Goal: Book appointment/travel/reservation

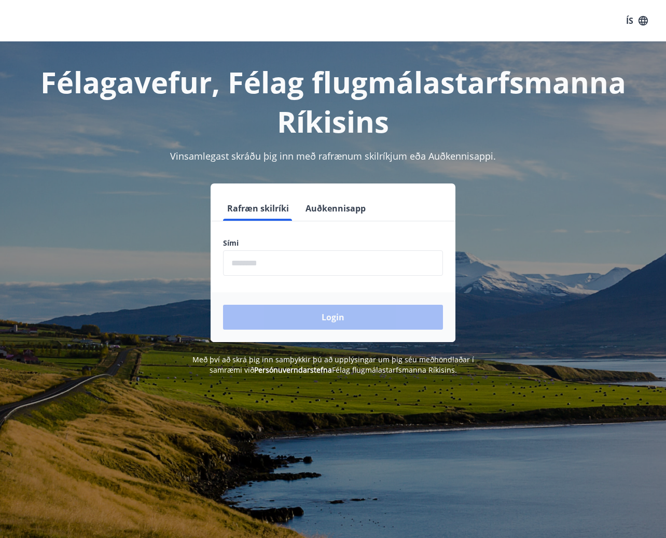
click at [255, 263] on input "phone" at bounding box center [333, 262] width 220 height 25
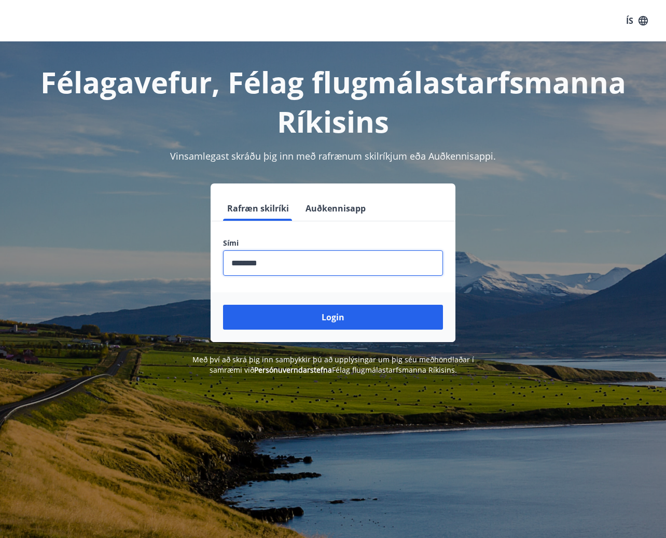
type input "********"
click at [223, 305] on button "Login" at bounding box center [333, 317] width 220 height 25
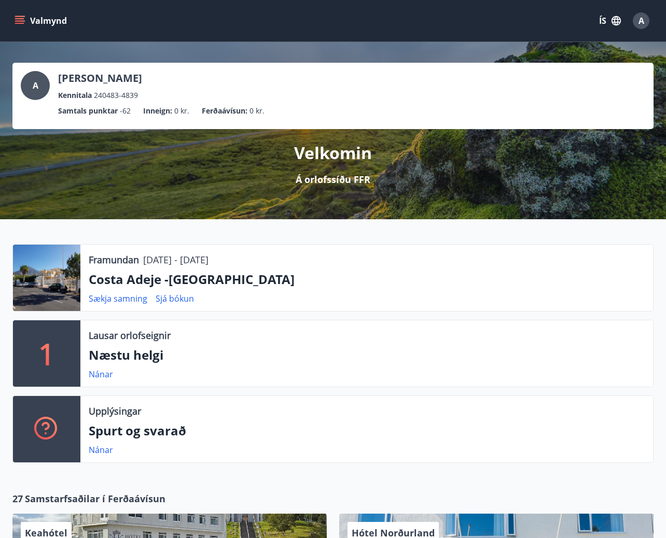
click at [20, 20] on icon "menu" at bounding box center [20, 21] width 10 height 10
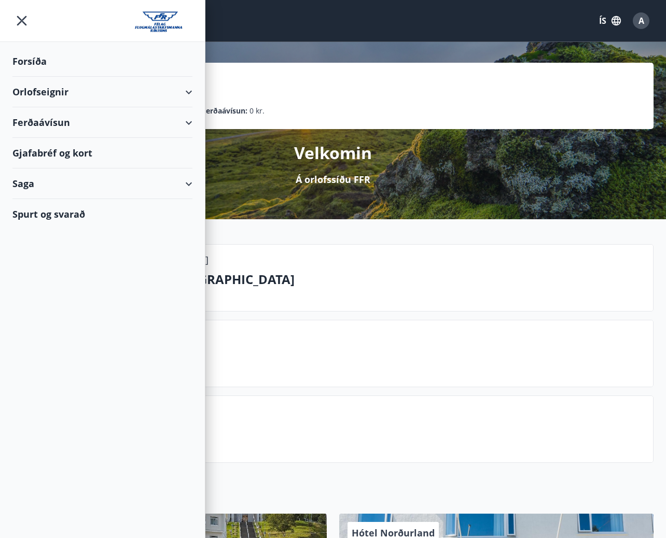
click at [52, 87] on div "Orlofseignir" at bounding box center [102, 92] width 180 height 31
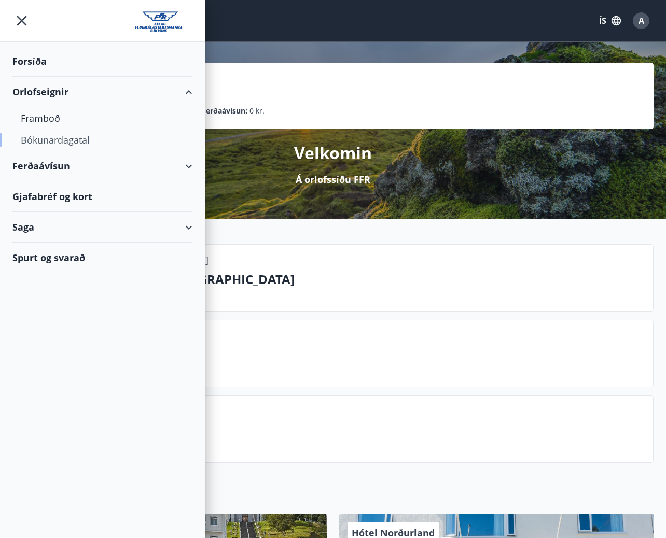
click at [55, 141] on div "Bókunardagatal" at bounding box center [102, 140] width 163 height 22
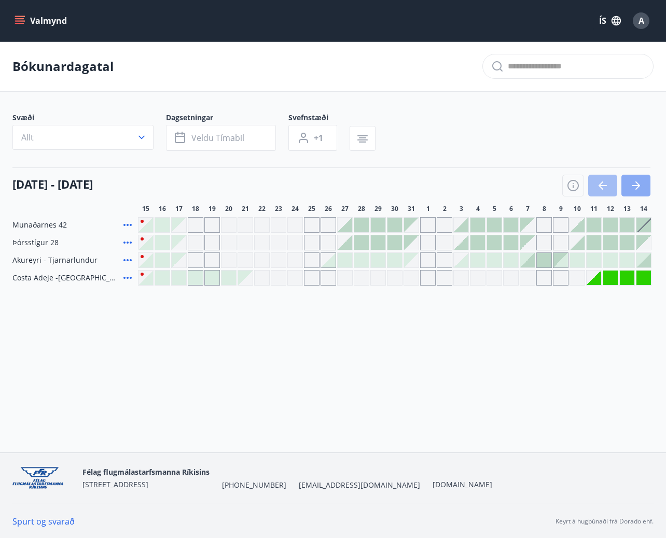
click at [638, 192] on button "button" at bounding box center [635, 186] width 29 height 22
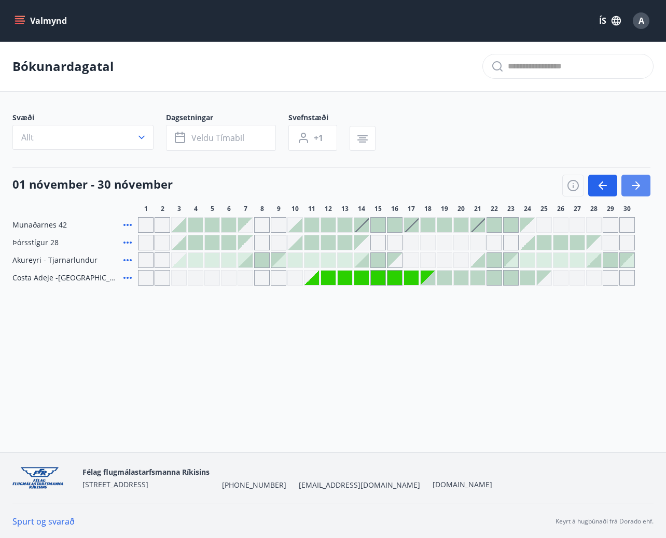
click at [631, 186] on icon "button" at bounding box center [636, 185] width 12 height 12
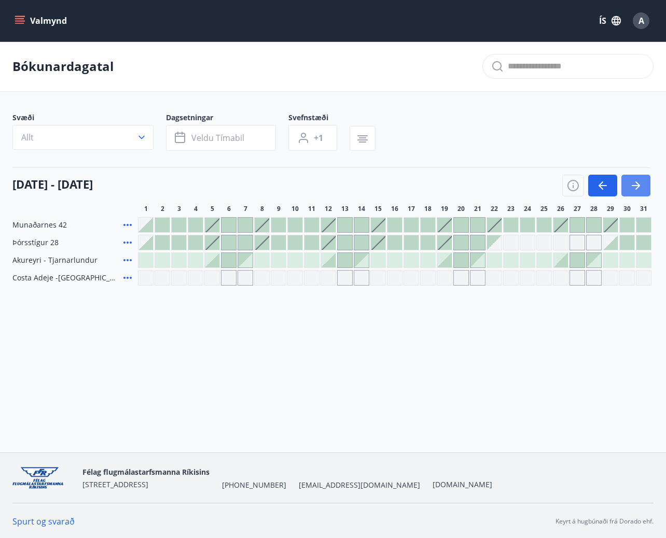
click at [631, 186] on icon "button" at bounding box center [636, 185] width 12 height 12
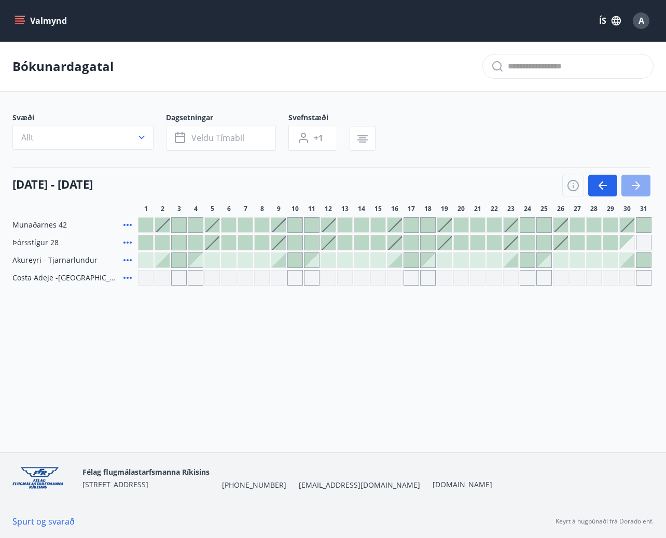
click at [631, 186] on icon "button" at bounding box center [636, 185] width 12 height 12
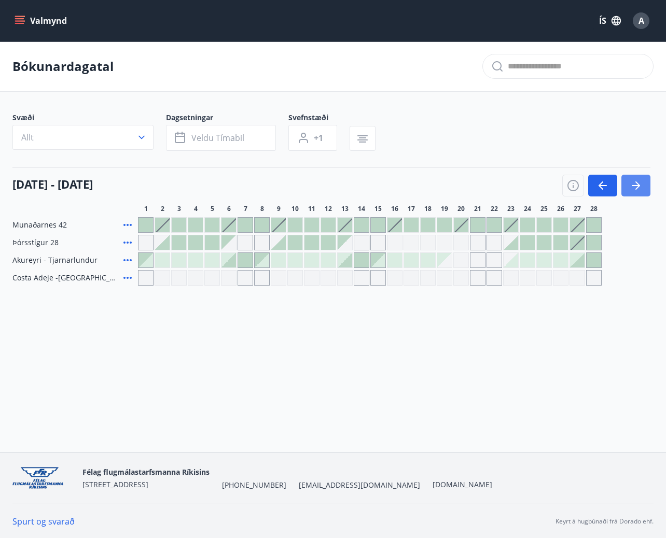
click at [643, 181] on button "button" at bounding box center [635, 186] width 29 height 22
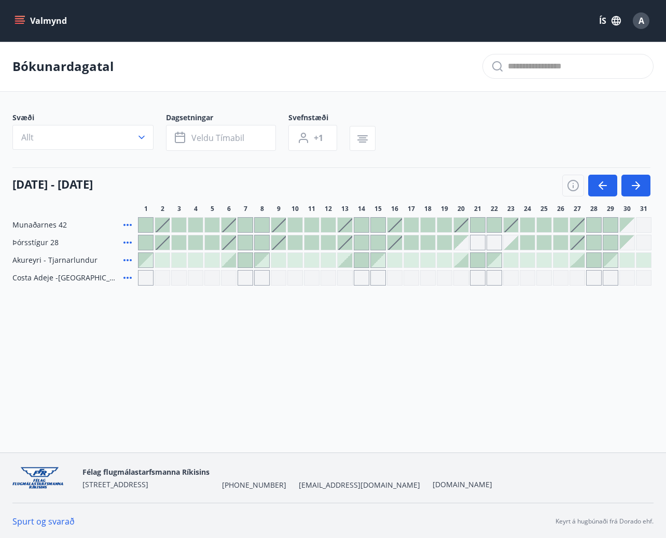
click at [576, 261] on div at bounding box center [577, 260] width 15 height 15
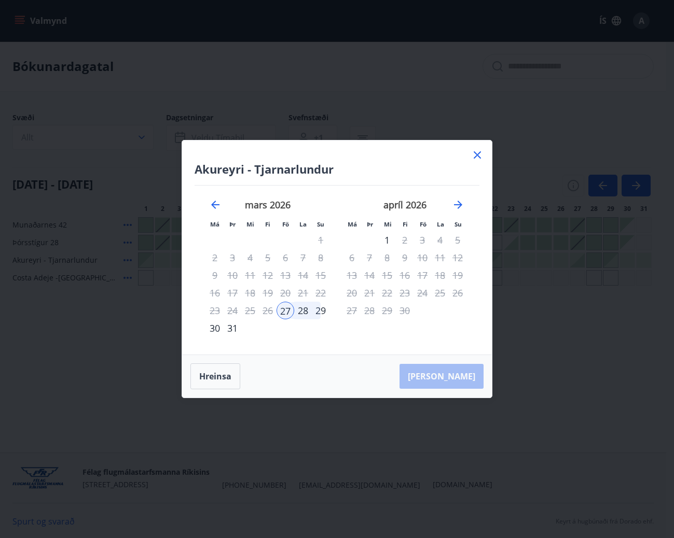
click at [217, 327] on div "30" at bounding box center [215, 328] width 18 height 18
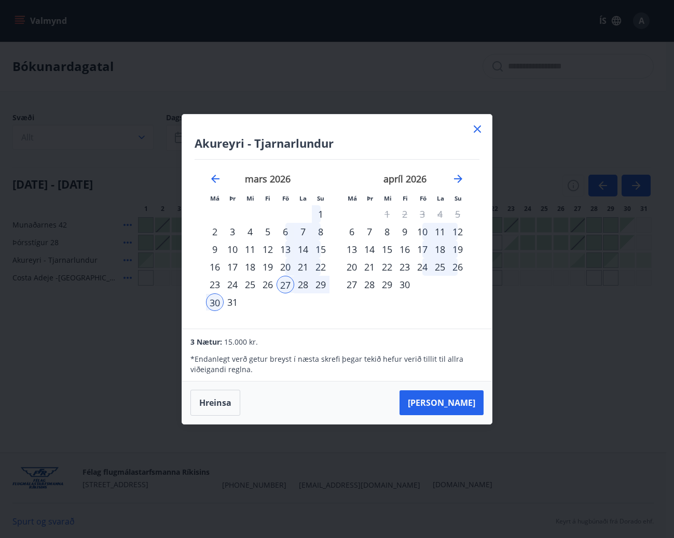
click at [323, 283] on div "29" at bounding box center [321, 285] width 18 height 18
click at [279, 284] on div "27" at bounding box center [285, 285] width 18 height 18
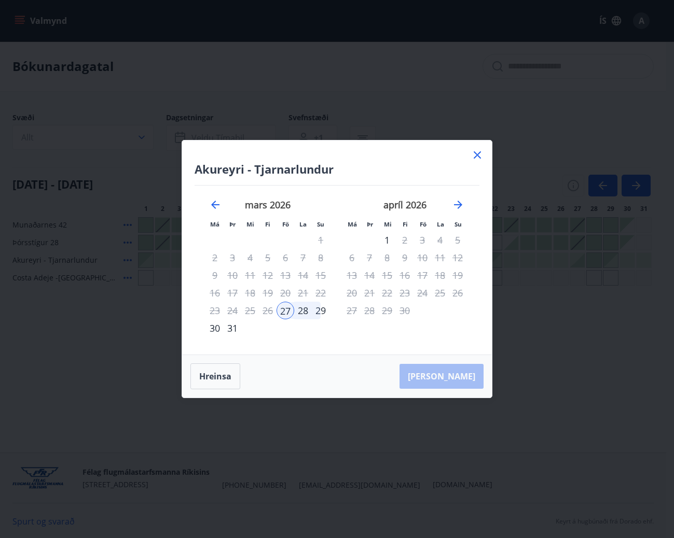
click at [318, 307] on div "29" at bounding box center [321, 311] width 18 height 18
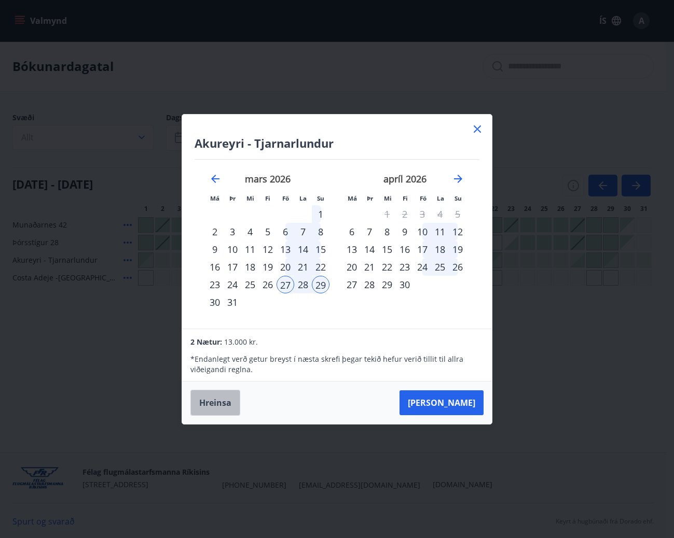
click at [204, 396] on button "Hreinsa" at bounding box center [215, 403] width 50 height 26
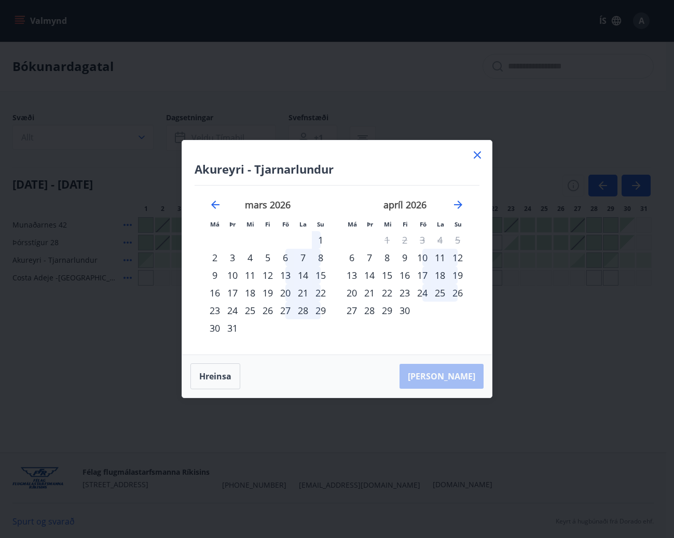
click at [476, 156] on icon at bounding box center [477, 154] width 7 height 7
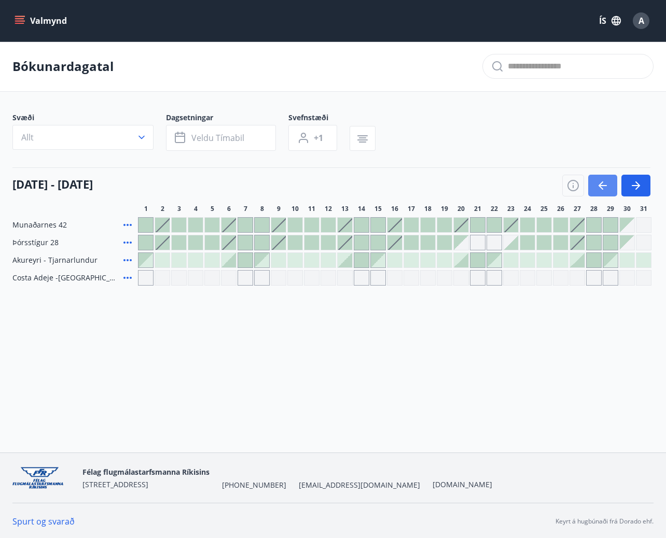
click at [607, 188] on icon "button" at bounding box center [602, 185] width 12 height 12
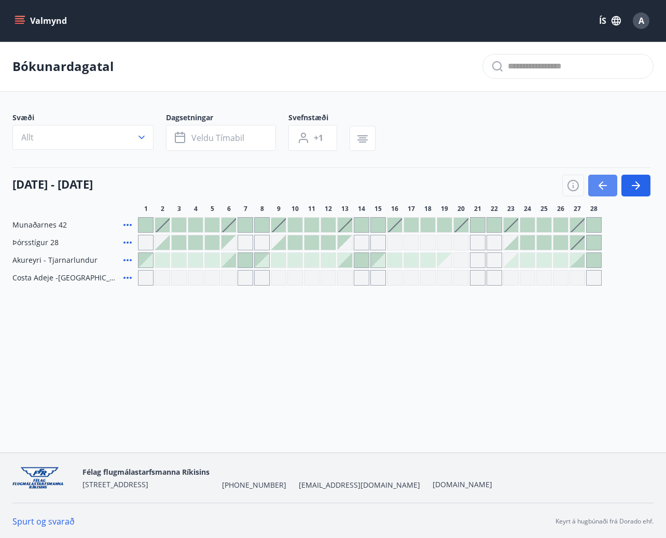
click at [606, 186] on icon "button" at bounding box center [602, 185] width 8 height 1
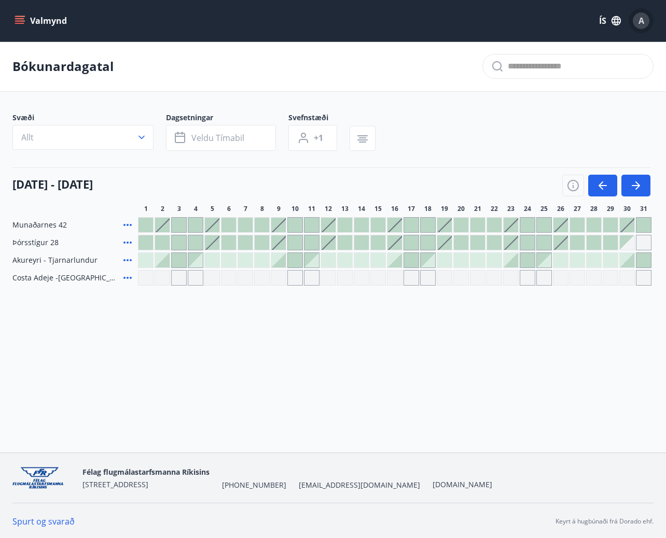
click at [637, 22] on div "A" at bounding box center [641, 20] width 17 height 17
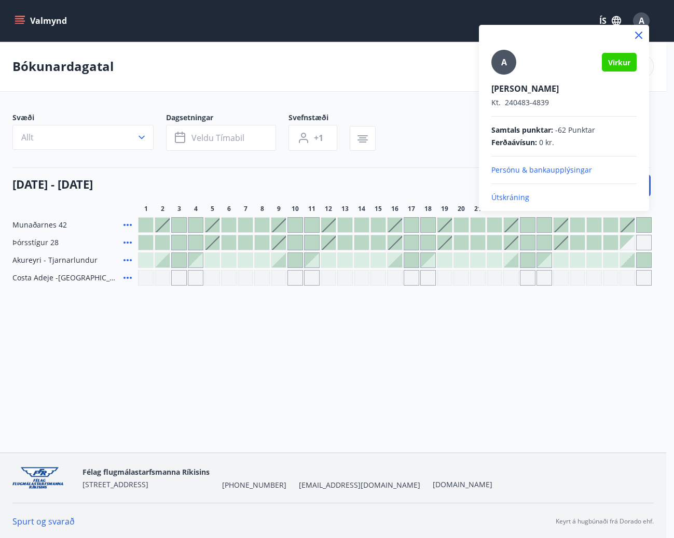
click at [513, 202] on p "Útskráning" at bounding box center [563, 197] width 145 height 10
